Goal: Transaction & Acquisition: Purchase product/service

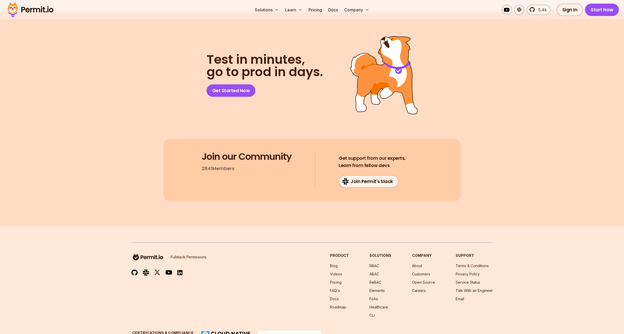
scroll to position [5068, 0]
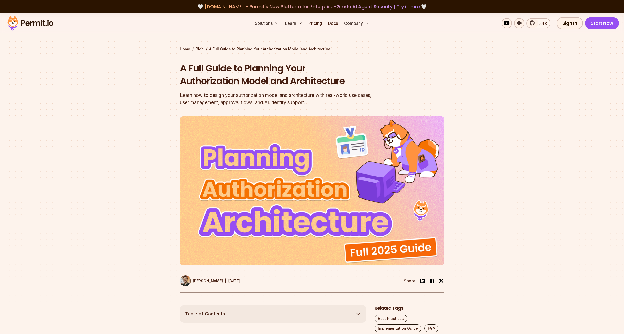
scroll to position [116, 0]
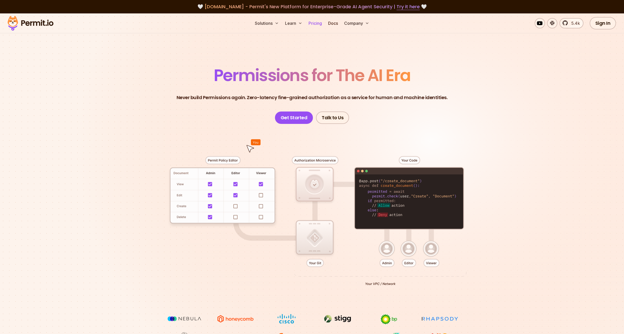
click at [314, 26] on link "Pricing" at bounding box center [316, 23] width 18 height 10
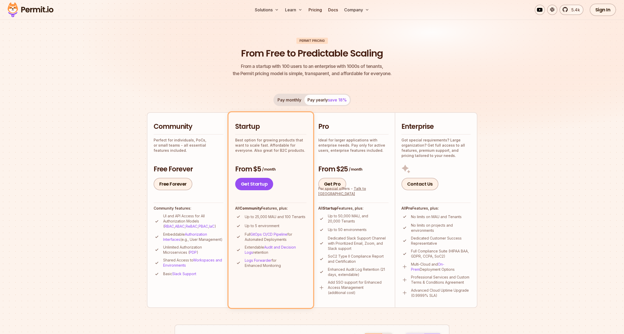
scroll to position [42, 0]
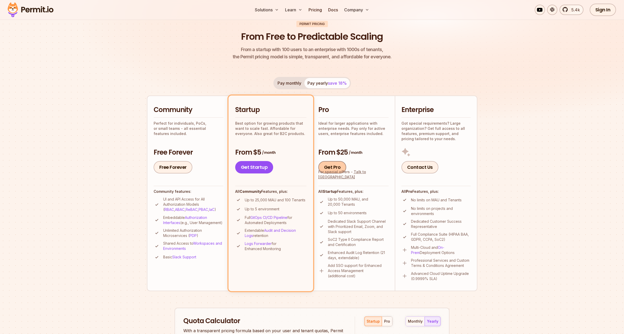
click at [331, 170] on link "Get Pro" at bounding box center [332, 167] width 28 height 12
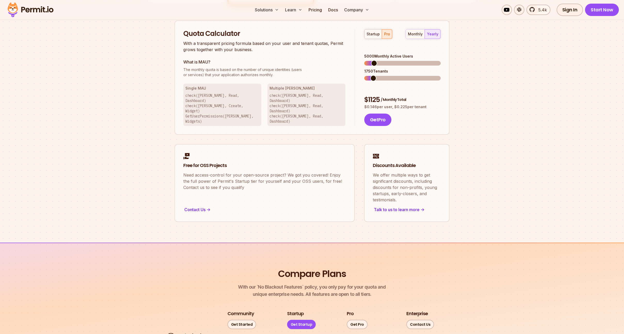
scroll to position [330, 0]
click at [441, 60] on span at bounding box center [438, 63] width 6 height 6
click at [387, 75] on span at bounding box center [389, 78] width 6 height 6
drag, startPoint x: 370, startPoint y: 48, endPoint x: 376, endPoint y: 47, distance: 6.8
click at [376, 53] on div "50000 Monthly Active Users" at bounding box center [402, 55] width 76 height 5
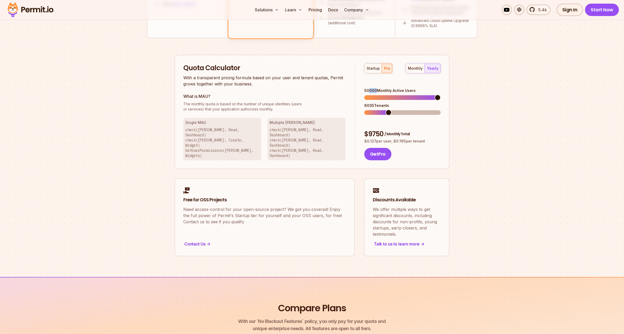
scroll to position [296, 0]
drag, startPoint x: 363, startPoint y: 117, endPoint x: 383, endPoint y: 116, distance: 19.1
click at [383, 116] on div "startup pro monthly yearly 50000 Monthly Active Users 6035 Tenants $ 9750 / Mon…" at bounding box center [398, 111] width 86 height 97
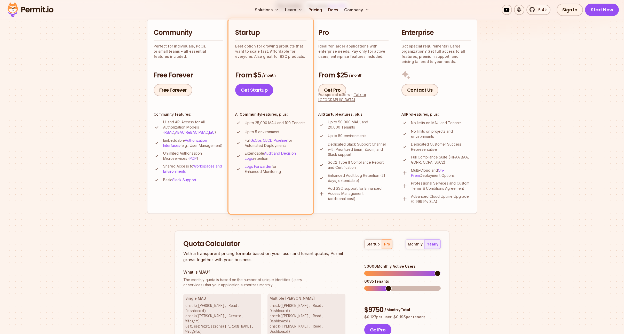
scroll to position [115, 0]
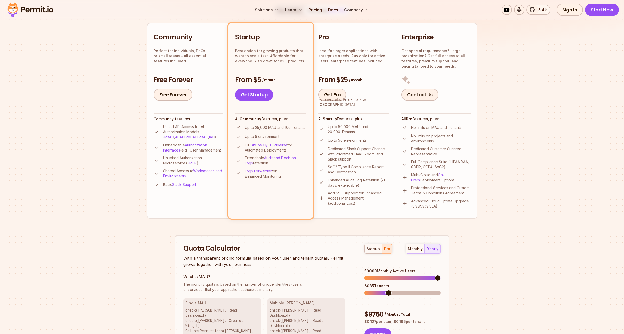
click at [355, 65] on div "Pro Ideal for larger applications with enterprise needs. Pay only for active us…" at bounding box center [353, 67] width 70 height 68
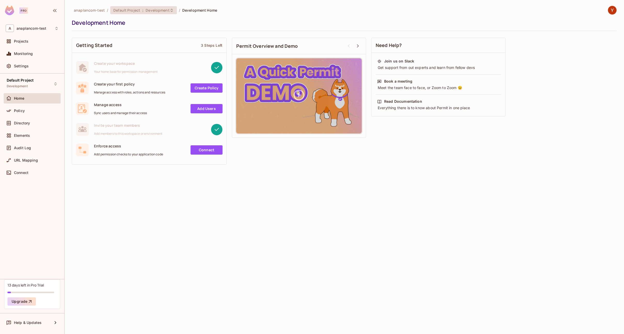
click at [152, 11] on span "Development" at bounding box center [158, 10] width 24 height 5
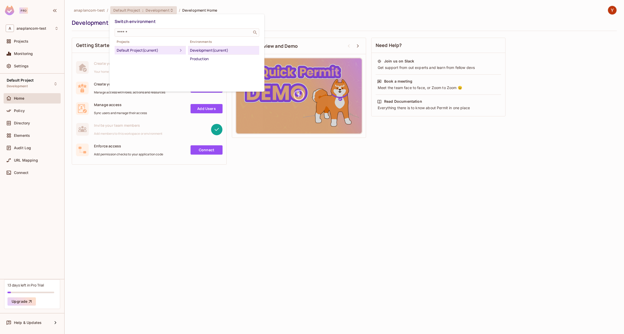
click at [283, 13] on div at bounding box center [312, 167] width 624 height 334
